Goal: Check status: Check status

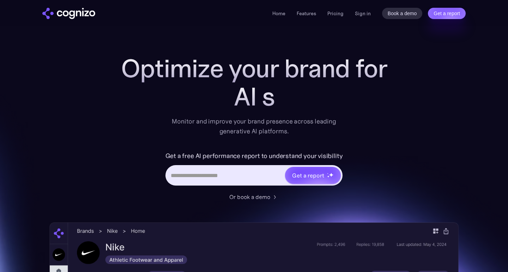
click at [371, 15] on div "Home Features Pricing Book a demo Get a report Sign in Book a demo Get a report" at bounding box center [368, 13] width 193 height 11
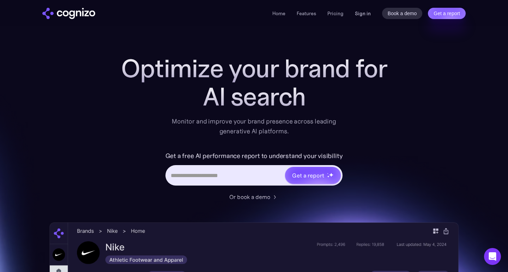
click at [365, 15] on link "Sign in" at bounding box center [363, 13] width 16 height 8
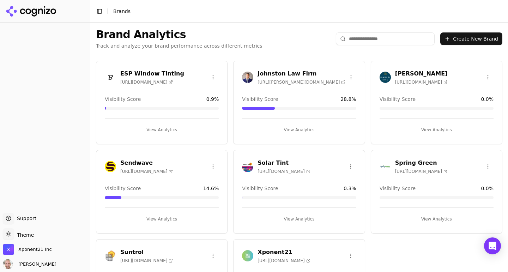
scroll to position [56, 0]
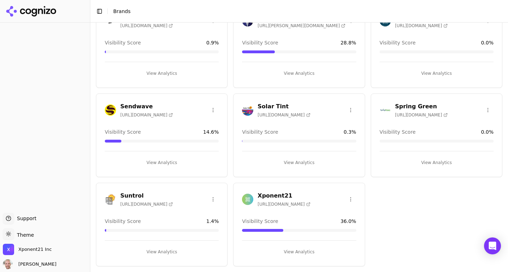
click at [141, 105] on h3 "Sendwave" at bounding box center [146, 106] width 53 height 8
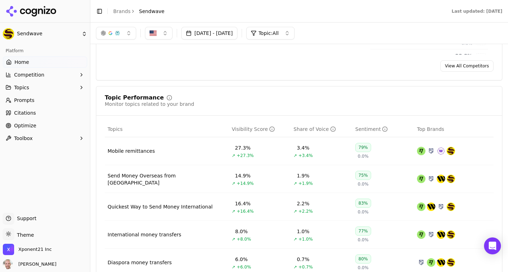
scroll to position [211, 0]
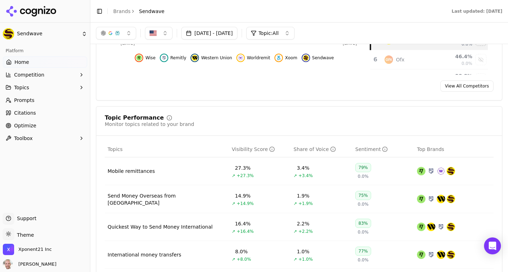
click at [53, 31] on html "Sendwave Platform Home Competition Topics Prompts Citations Optimize Toolbox Su…" at bounding box center [254, 136] width 508 height 272
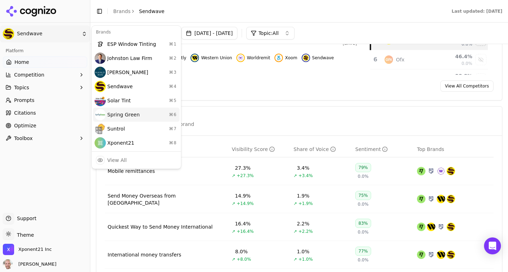
drag, startPoint x: 112, startPoint y: 141, endPoint x: 118, endPoint y: 117, distance: 24.3
click at [118, 117] on div "Brands ESP Window Tinting ⌘ 1 [PERSON_NAME] Law Firm ⌘ 2 [PERSON_NAME] ⌘ 3 Send…" at bounding box center [136, 97] width 90 height 144
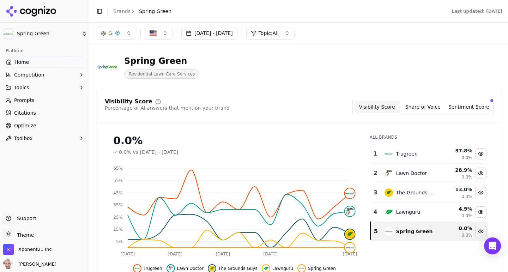
click at [51, 36] on html "Spring Green Platform Home Competition Topics Prompts Citations Optimize Toolbo…" at bounding box center [254, 136] width 508 height 272
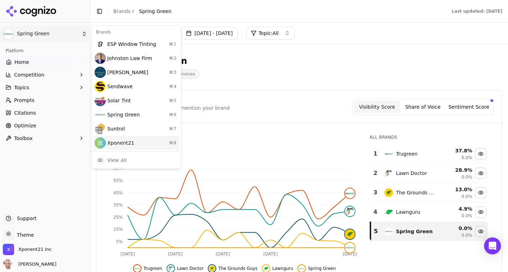
click at [119, 139] on div "Xponent21 ⌘ 8" at bounding box center [136, 143] width 86 height 14
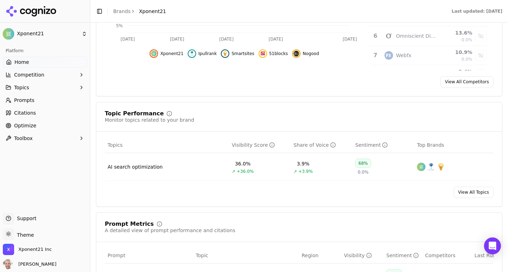
scroll to position [215, 0]
click at [48, 101] on link "Prompts" at bounding box center [45, 100] width 84 height 11
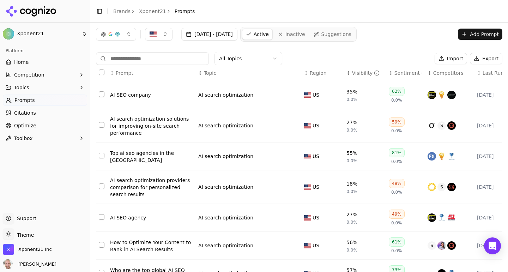
click at [21, 63] on span "Home" at bounding box center [21, 62] width 14 height 7
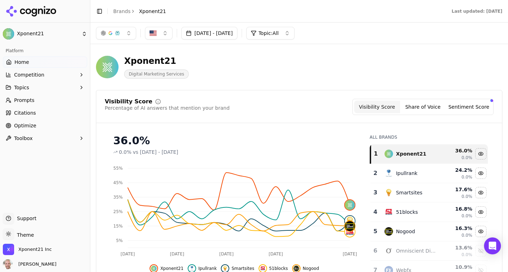
click at [116, 38] on button "button" at bounding box center [116, 33] width 40 height 13
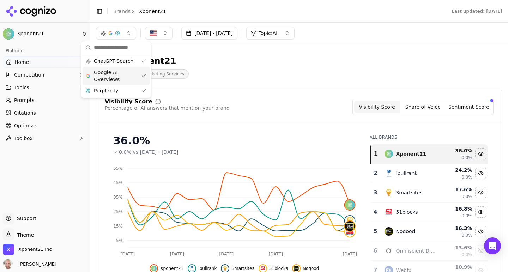
click at [110, 74] on span "Google AI Overviews" at bounding box center [116, 76] width 44 height 14
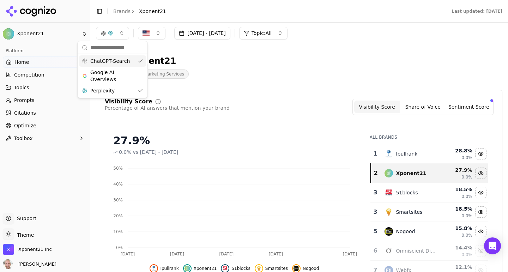
click at [109, 58] on span "ChatGPT-Search" at bounding box center [110, 60] width 40 height 7
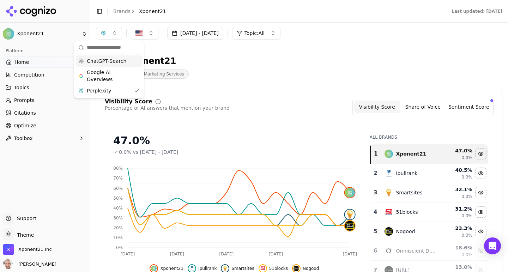
click at [243, 59] on div "Xponent21 Digital Marketing Services" at bounding box center [254, 66] width 316 height 23
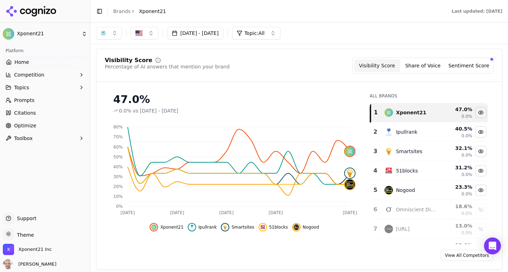
scroll to position [27, 0]
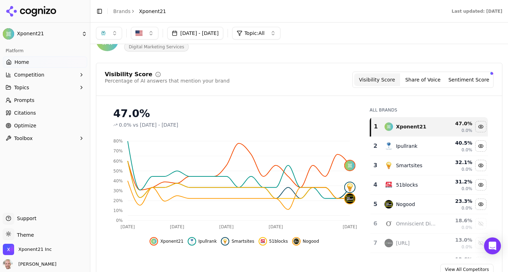
click at [427, 79] on button "Share of Voice" at bounding box center [423, 79] width 46 height 13
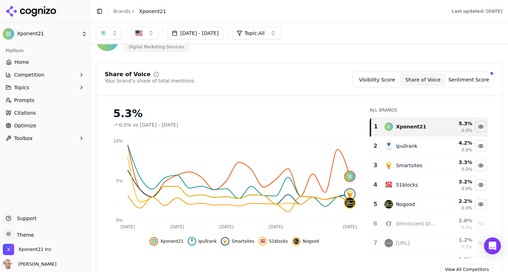
click at [374, 81] on button "Visibility Score" at bounding box center [377, 79] width 46 height 13
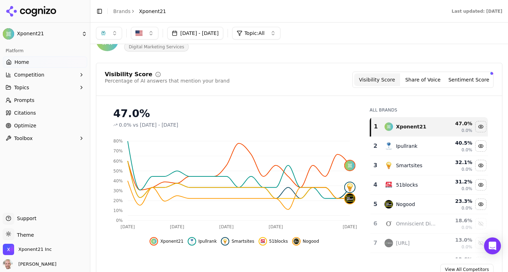
click at [208, 31] on button "[DATE] - [DATE]" at bounding box center [195, 33] width 56 height 13
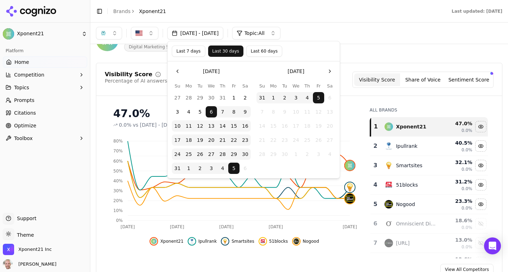
click at [255, 47] on button "Last 60 days" at bounding box center [264, 50] width 36 height 11
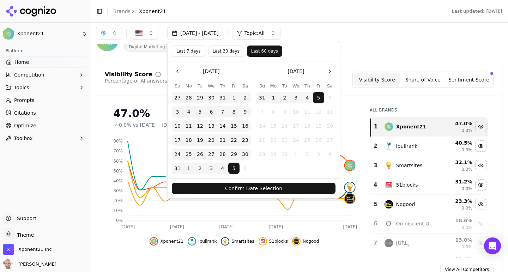
click at [256, 192] on button "Confirm Date Selection" at bounding box center [254, 188] width 164 height 11
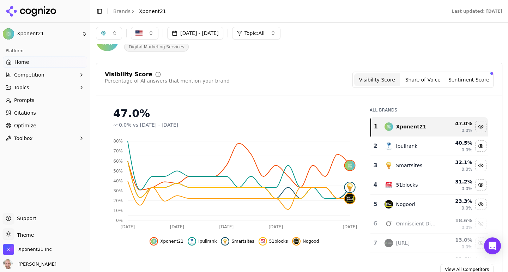
click at [459, 73] on div "Visibility Score Share of Voice Sentiment Score" at bounding box center [422, 80] width 141 height 16
click at [460, 78] on button "Sentiment Score" at bounding box center [469, 79] width 46 height 13
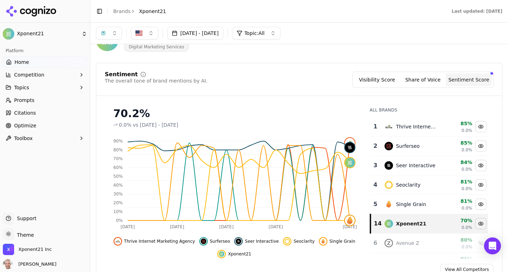
click at [374, 84] on button "Visibility Score" at bounding box center [377, 79] width 46 height 13
